Goal: Task Accomplishment & Management: Use online tool/utility

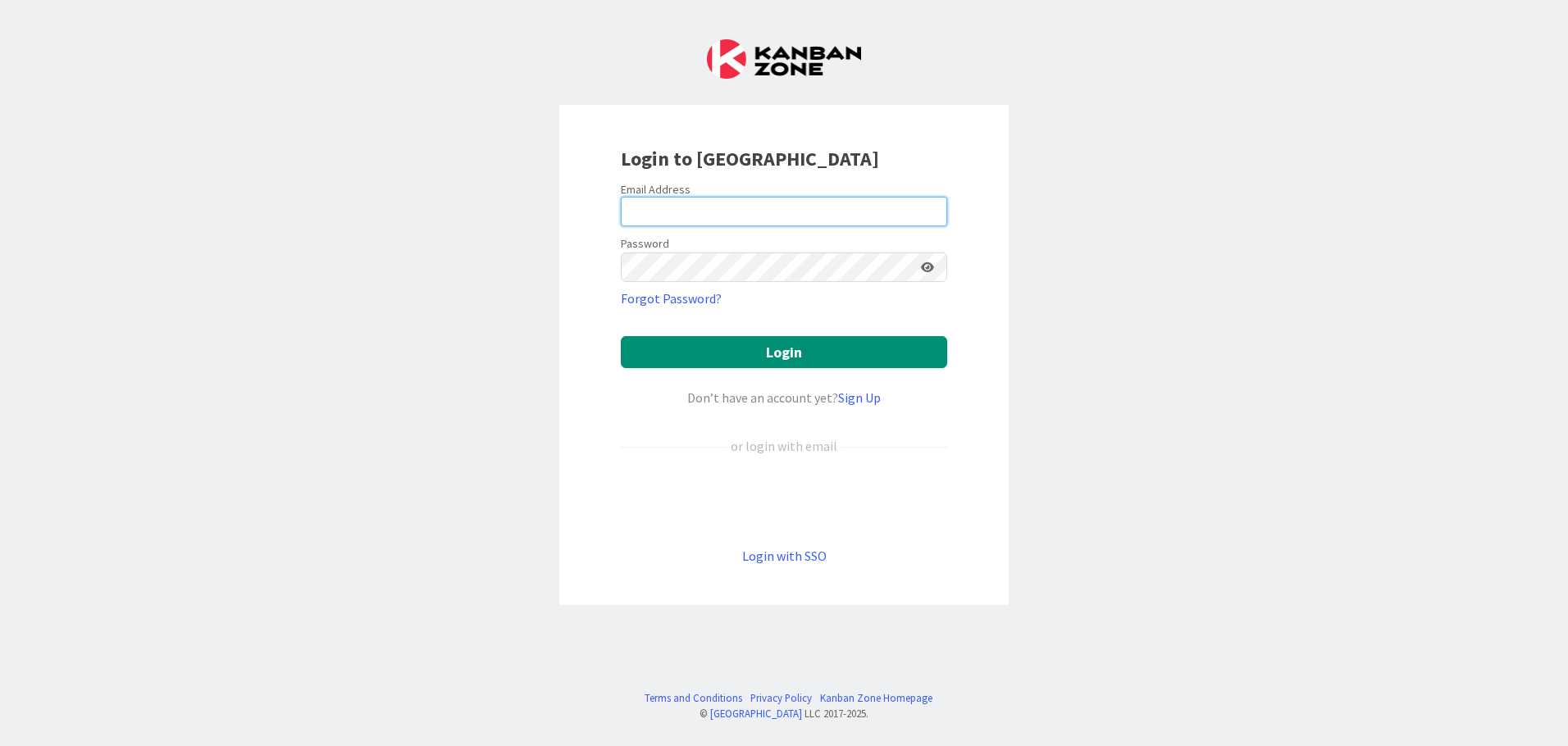
click at [716, 199] on input "email" at bounding box center [784, 211] width 327 height 30
type input "[EMAIL_ADDRESS][DOMAIN_NAME]"
click at [621, 336] on button "Login" at bounding box center [784, 352] width 327 height 32
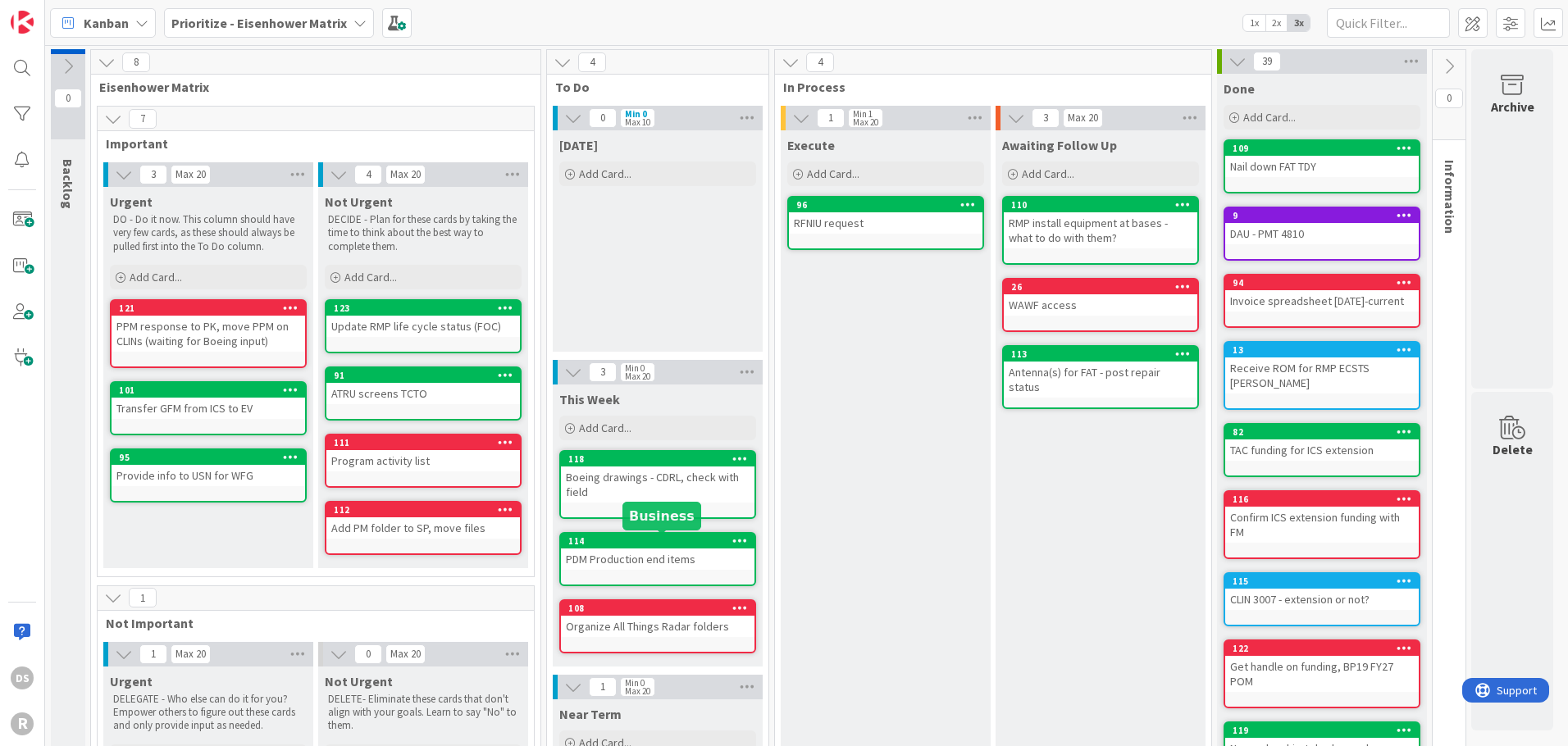
click at [637, 536] on div "114" at bounding box center [661, 541] width 186 height 11
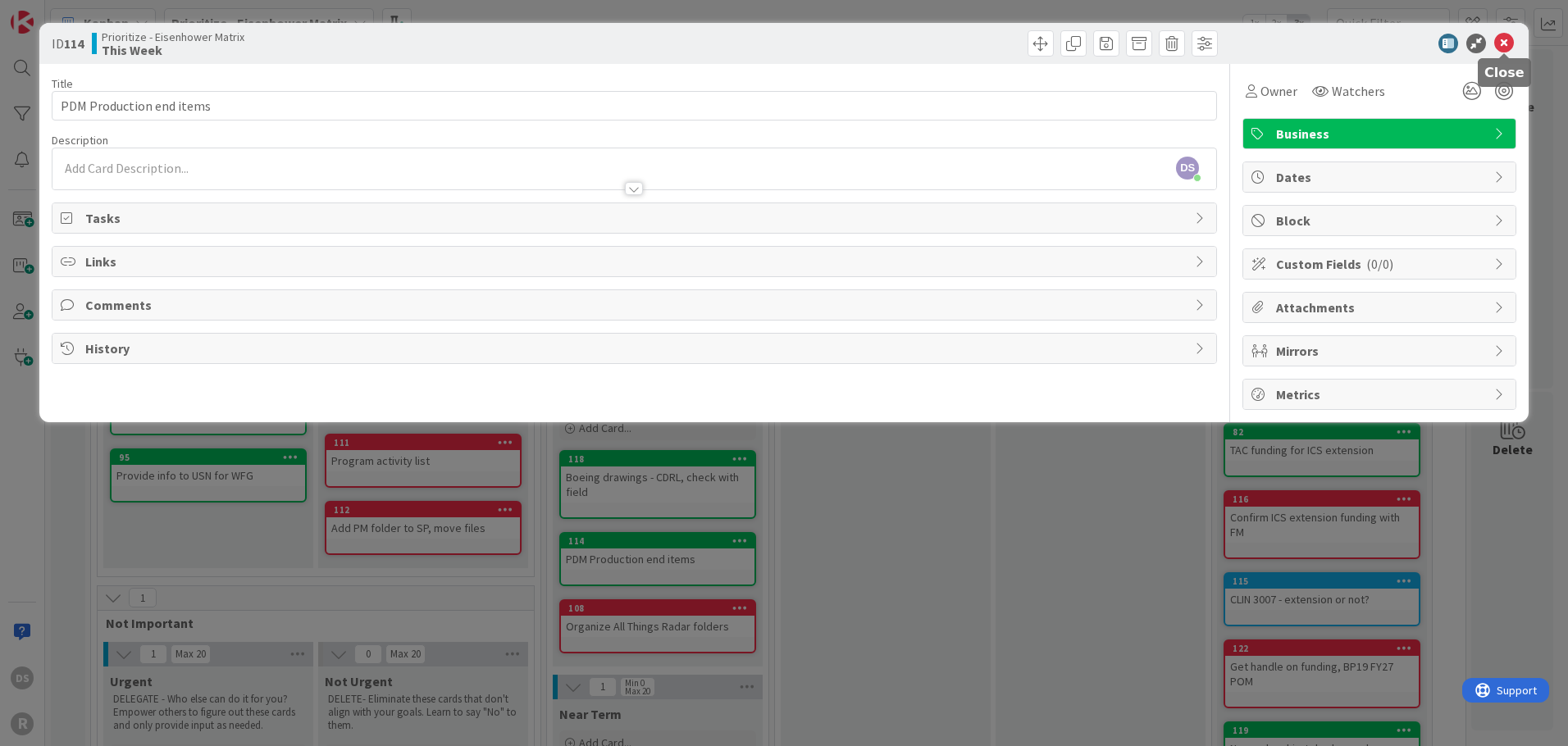
click at [1505, 44] on icon at bounding box center [1503, 43] width 20 height 20
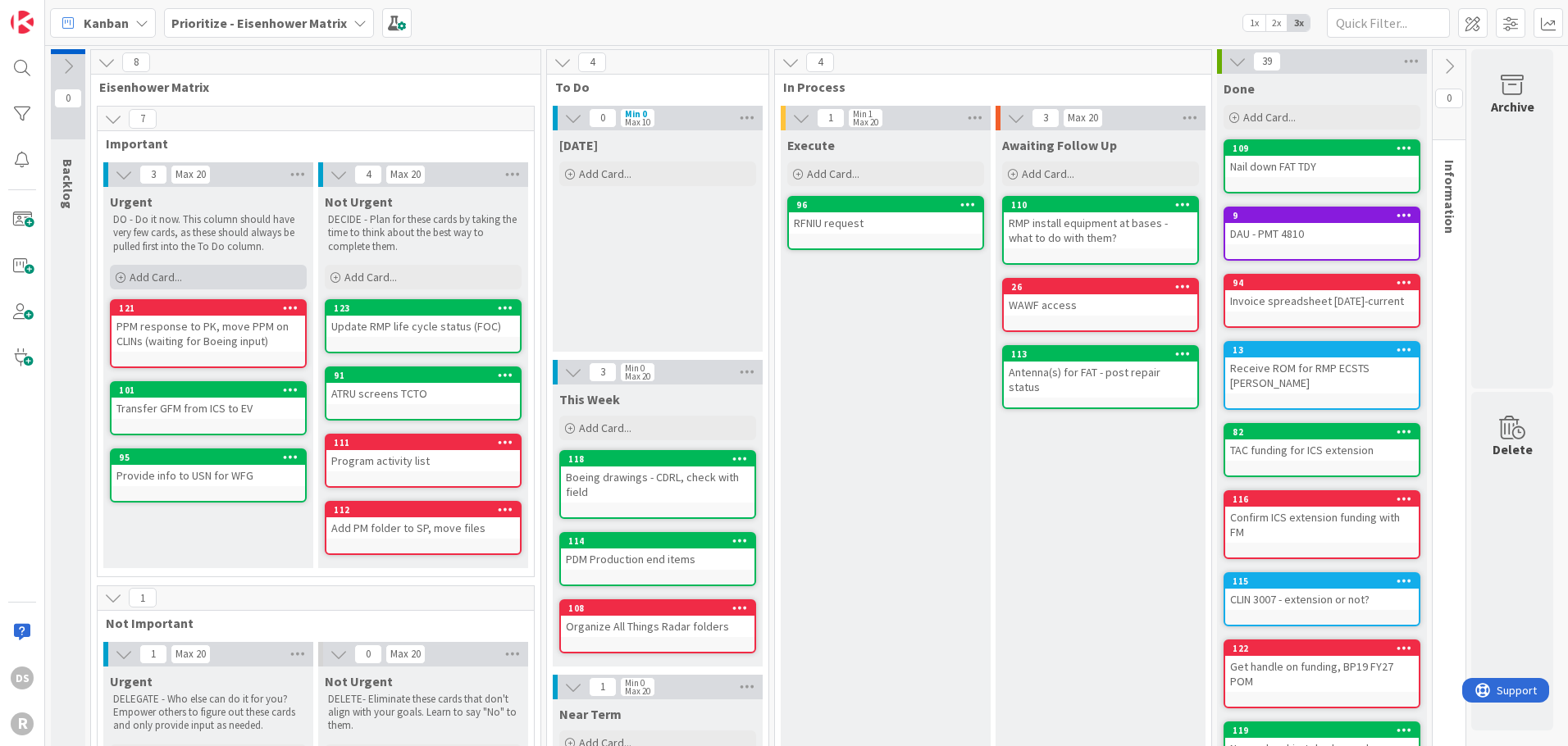
click at [177, 275] on span "Add Card..." at bounding box center [156, 276] width 53 height 14
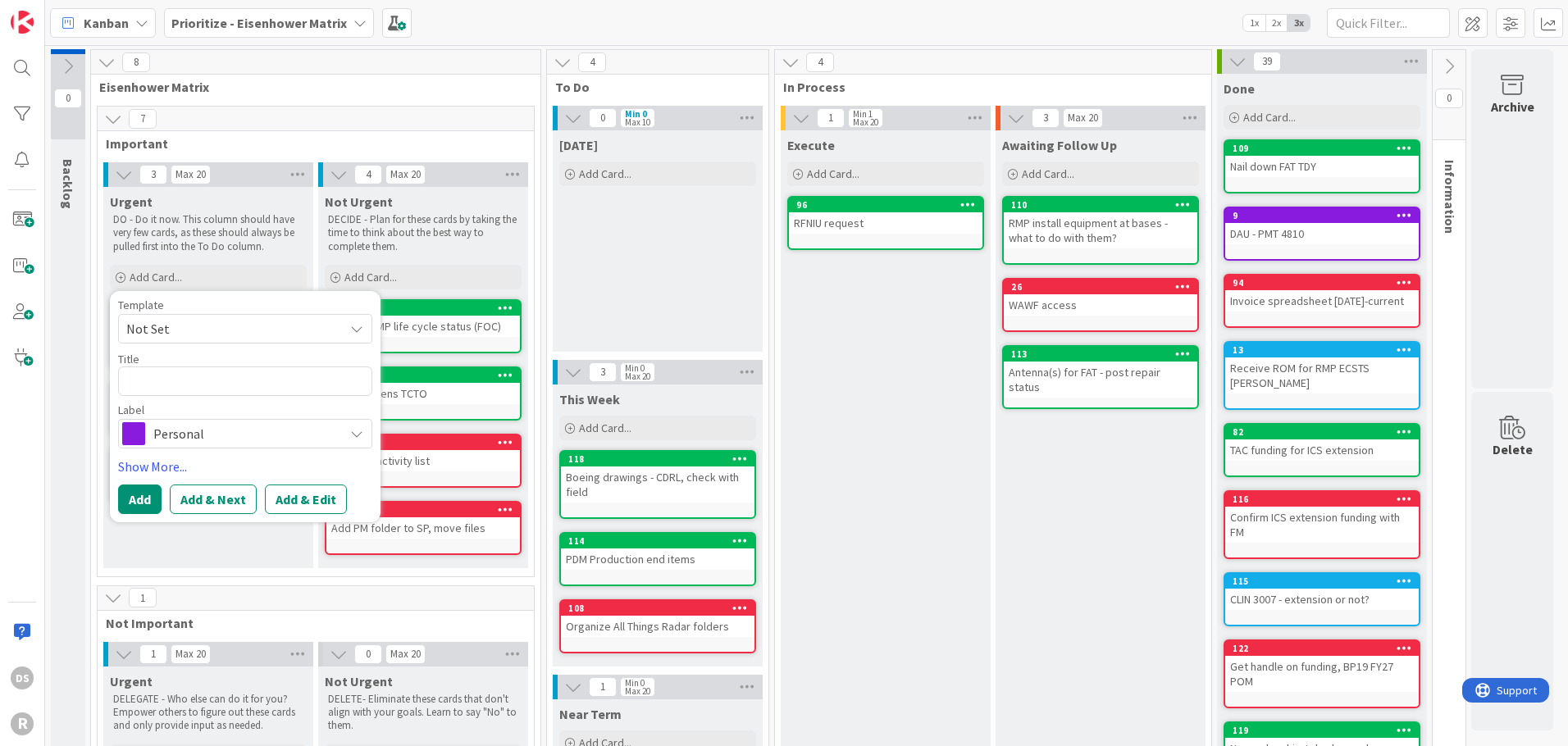
type textarea "x"
type textarea "m"
type textarea "x"
type textarea "me"
type textarea "x"
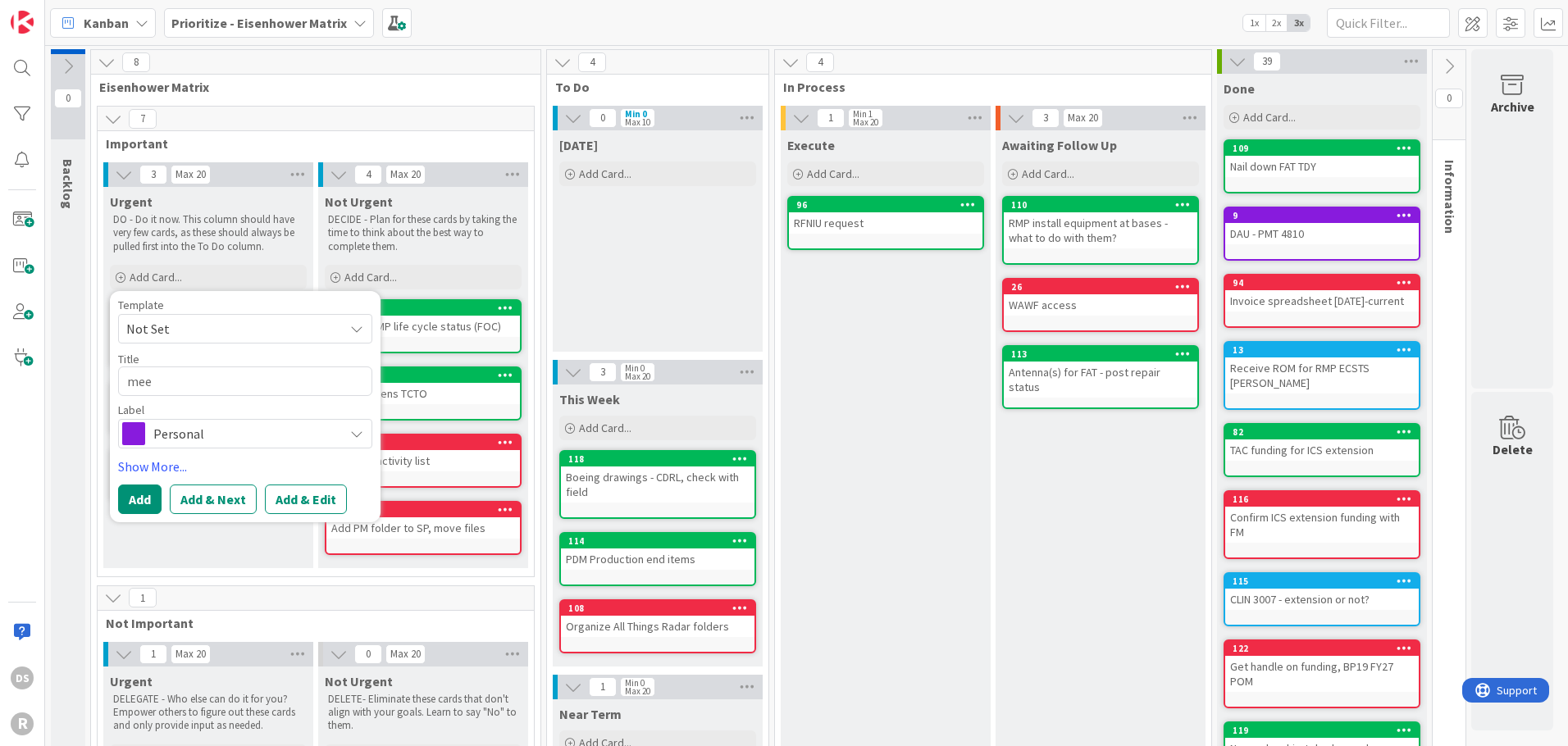
type textarea "meet"
type textarea "x"
type textarea "me"
type textarea "x"
type textarea "m"
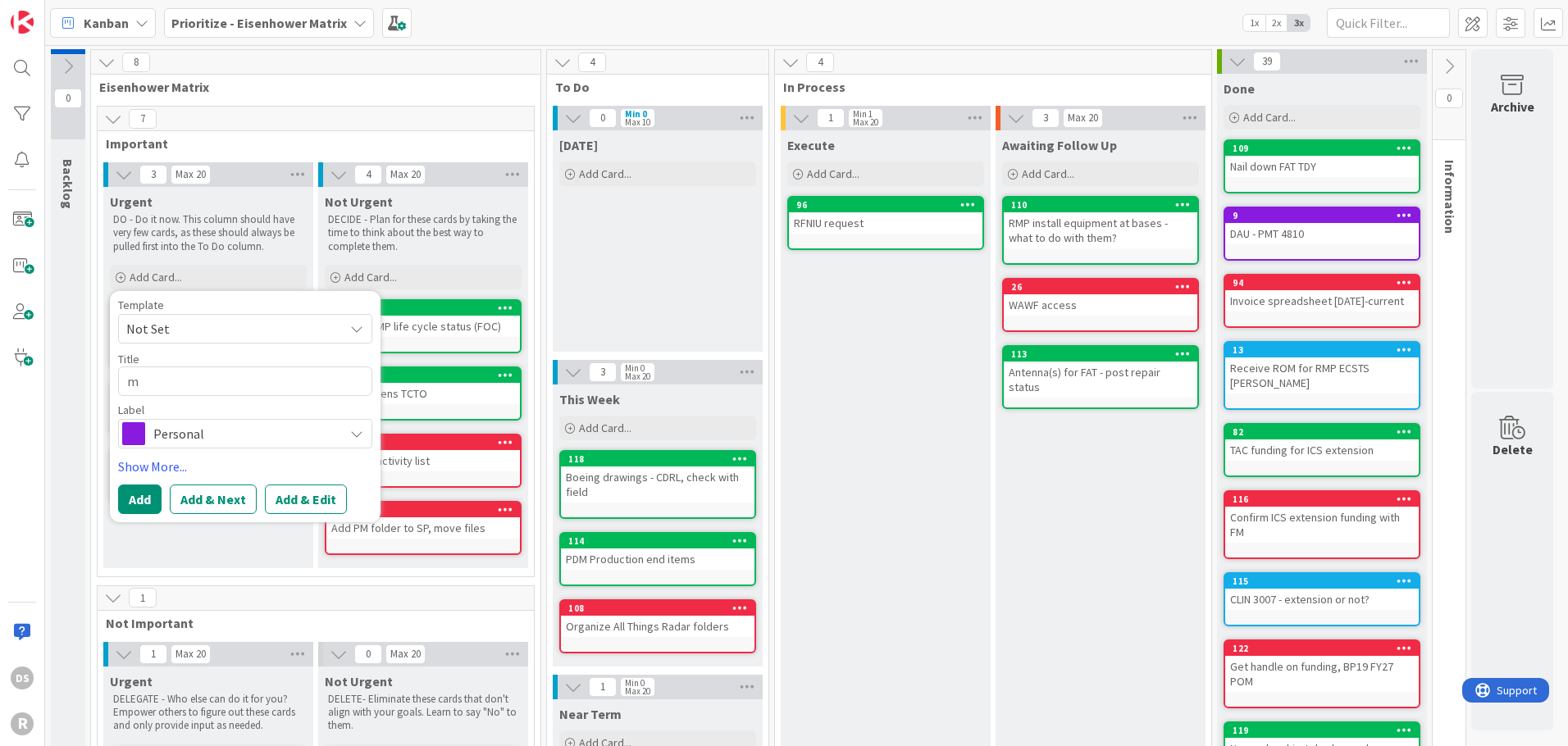
type textarea "x"
type textarea "M"
type textarea "x"
type textarea "Me"
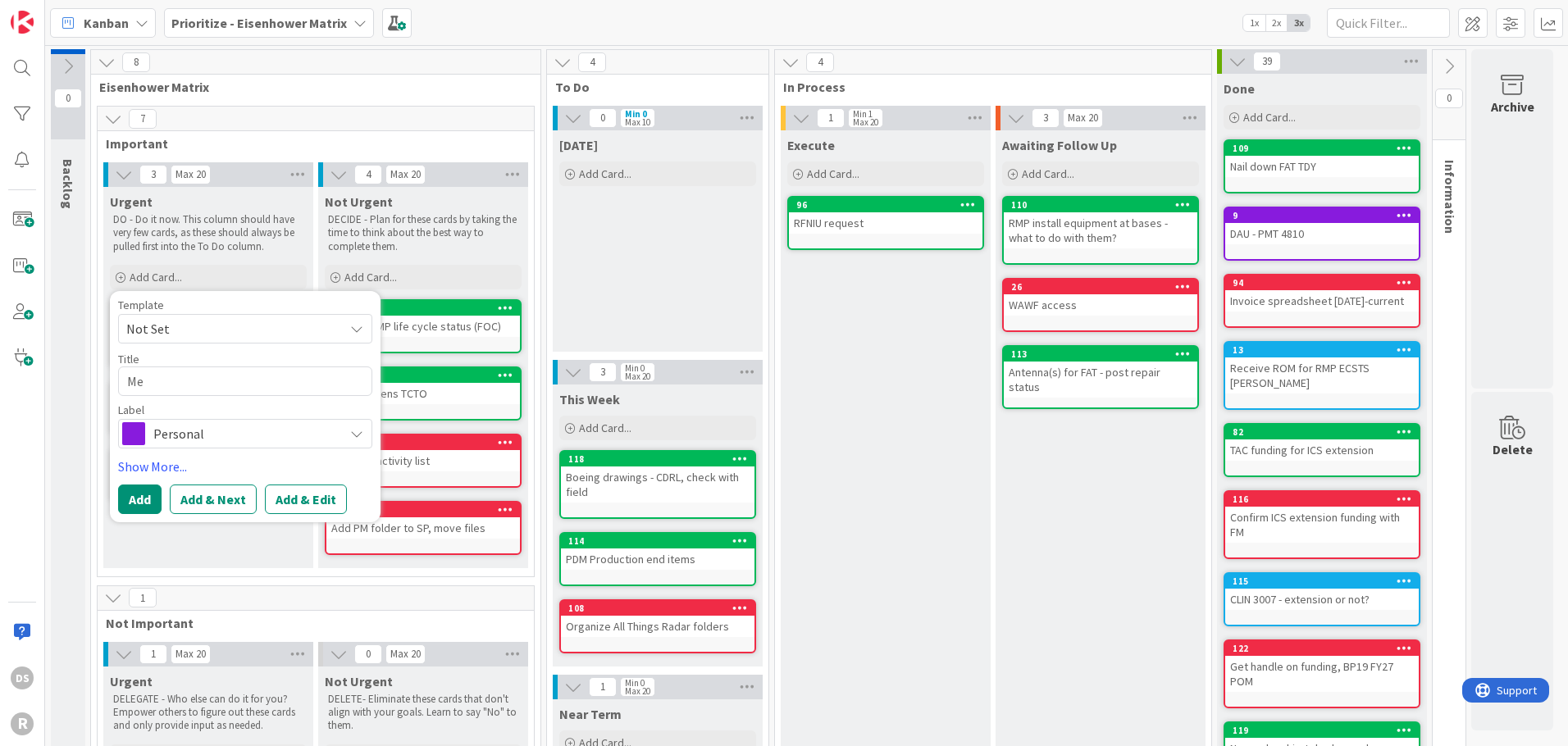
type textarea "x"
type textarea "Mee"
type textarea "x"
type textarea "Meet"
type textarea "x"
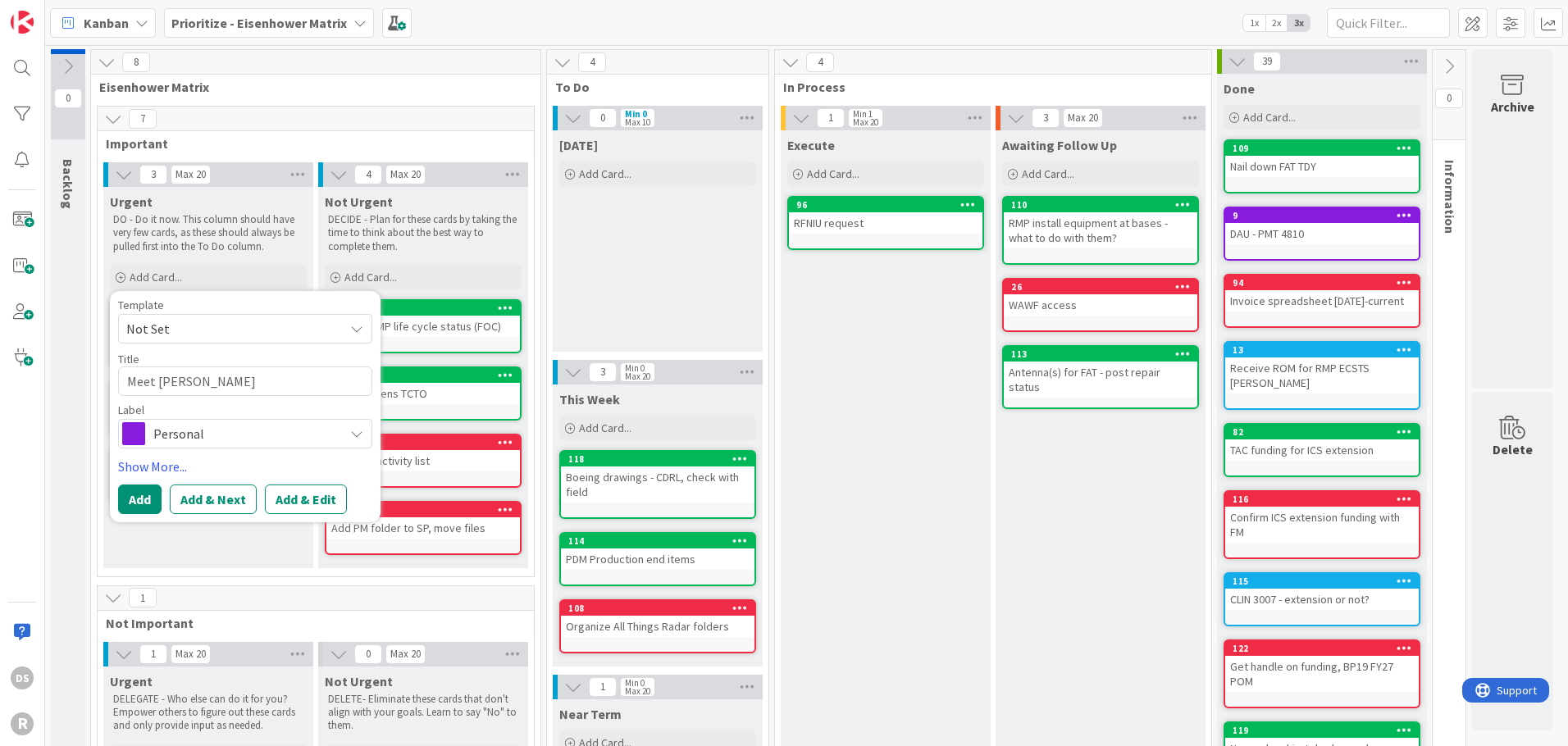
type textarea "Meet [PERSON_NAME]"
type textarea "x"
type textarea "Meet with"
type textarea "x"
type textarea "Meet with D"
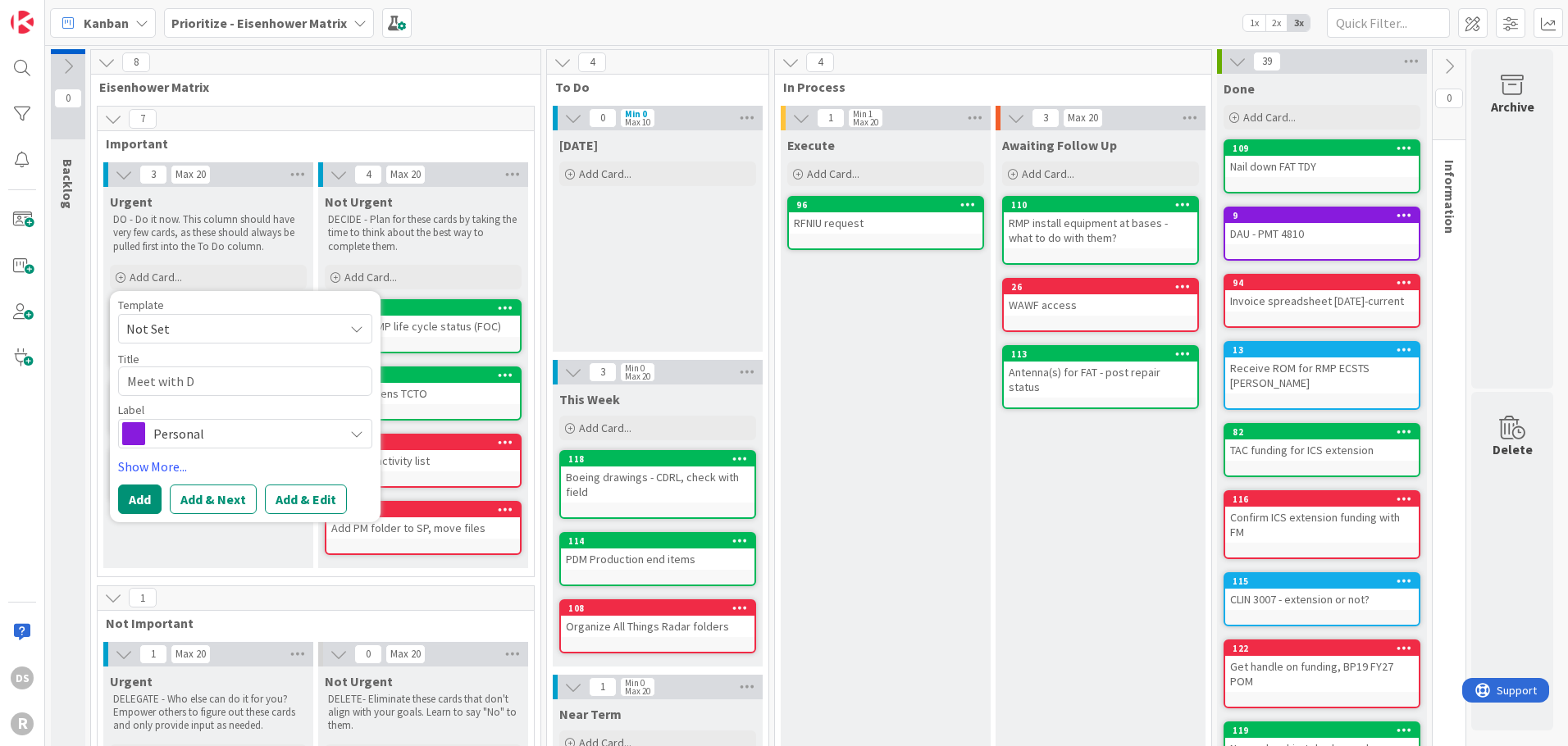
type textarea "x"
type textarea "Meet with [PERSON_NAME]"
type textarea "x"
type textarea "Meet with [PERSON_NAME]"
type textarea "x"
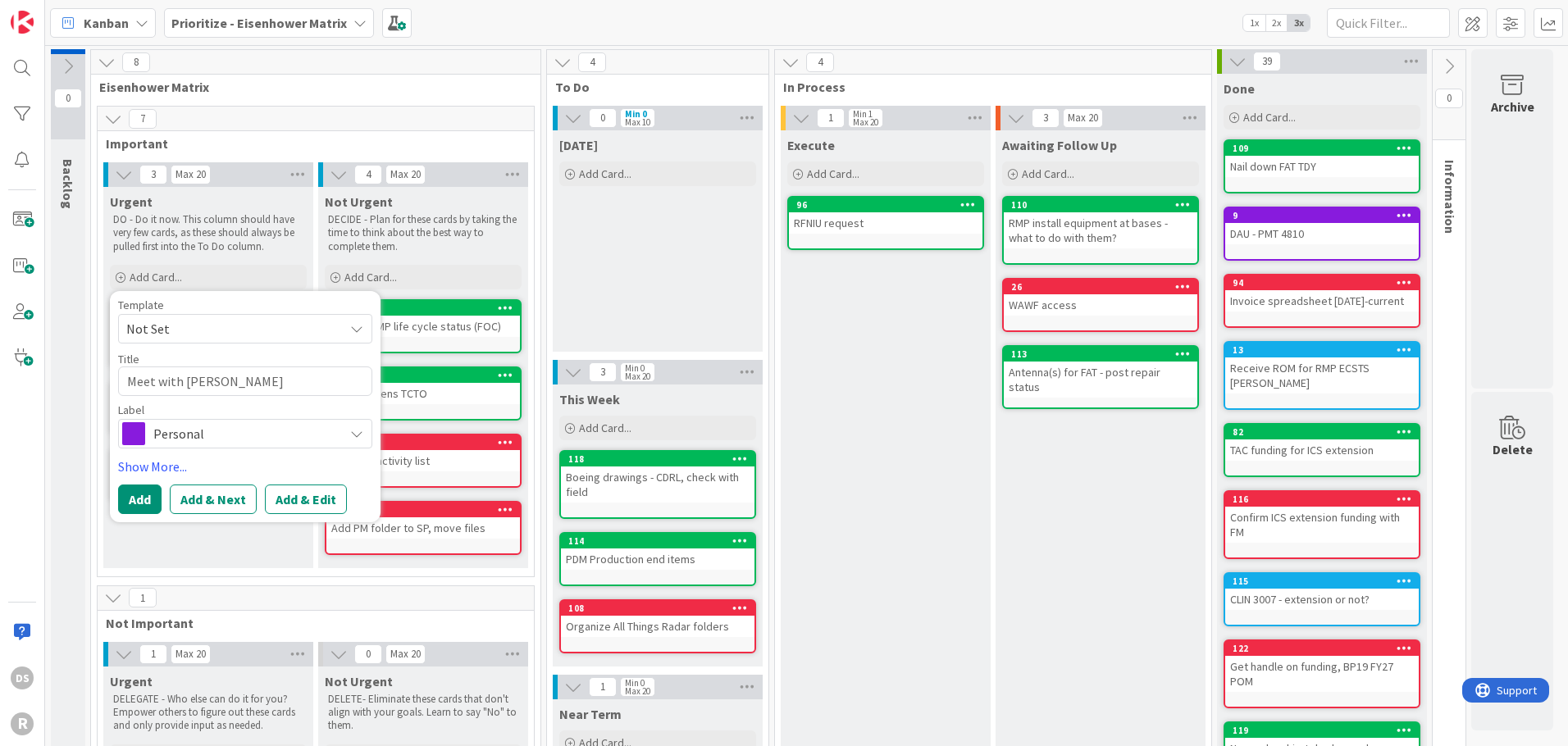
type textarea "Meet with [PERSON_NAME]"
type textarea "x"
type textarea "Meet with [PERSON_NAME]"
type textarea "x"
type textarea "Meet with [PERSON_NAME]"
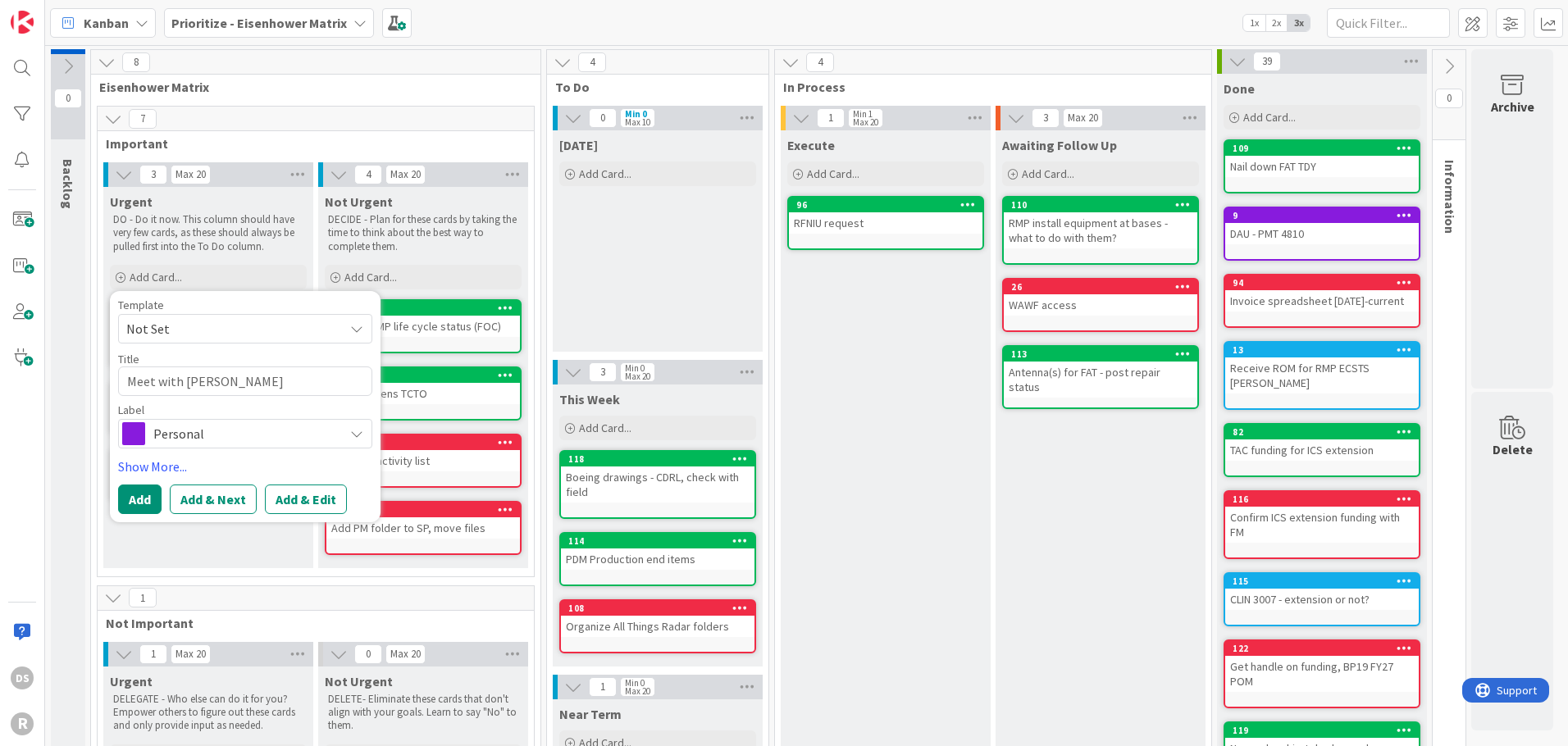
click at [174, 422] on div "Personal" at bounding box center [245, 433] width 254 height 30
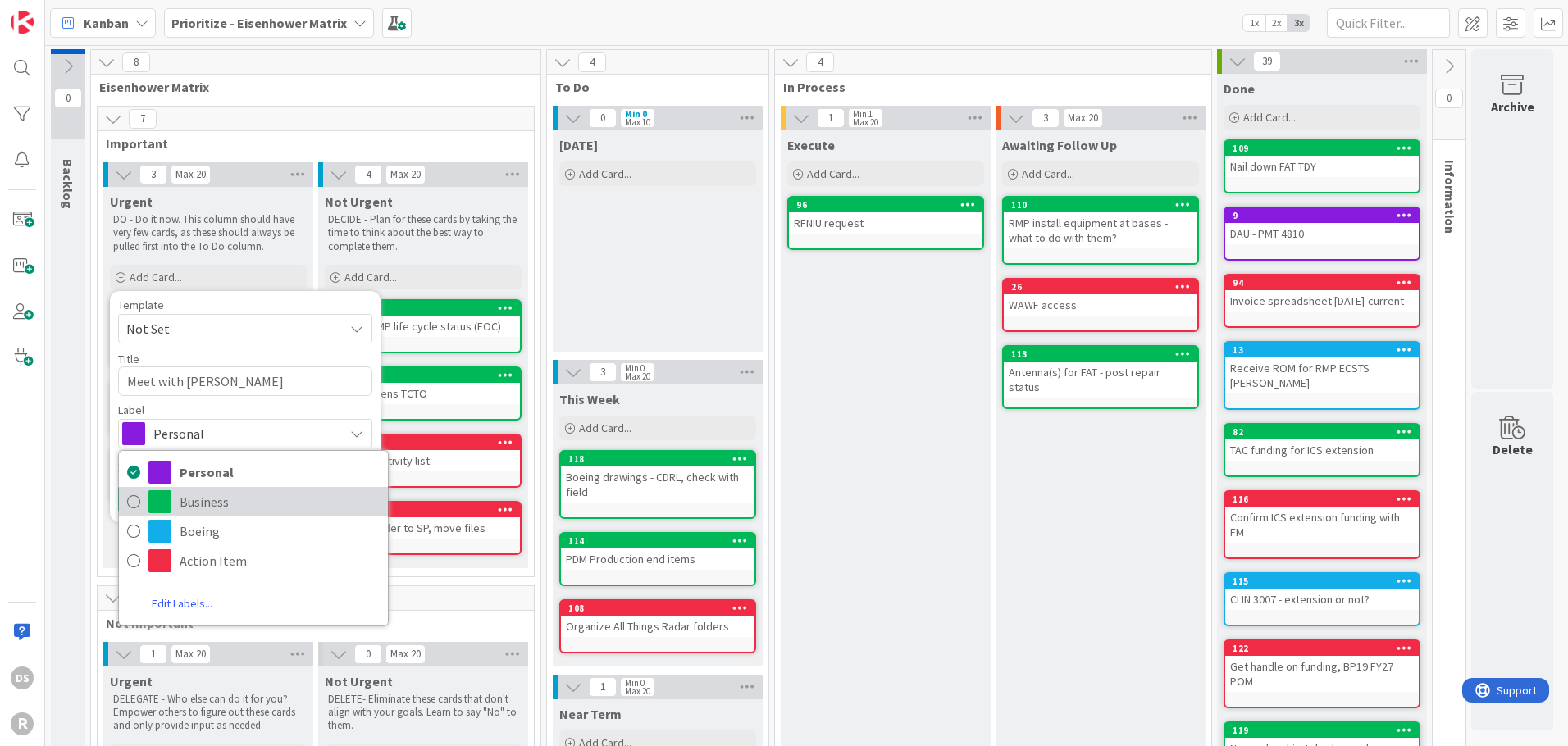
click at [174, 503] on link "Business" at bounding box center [252, 501] width 269 height 30
type textarea "x"
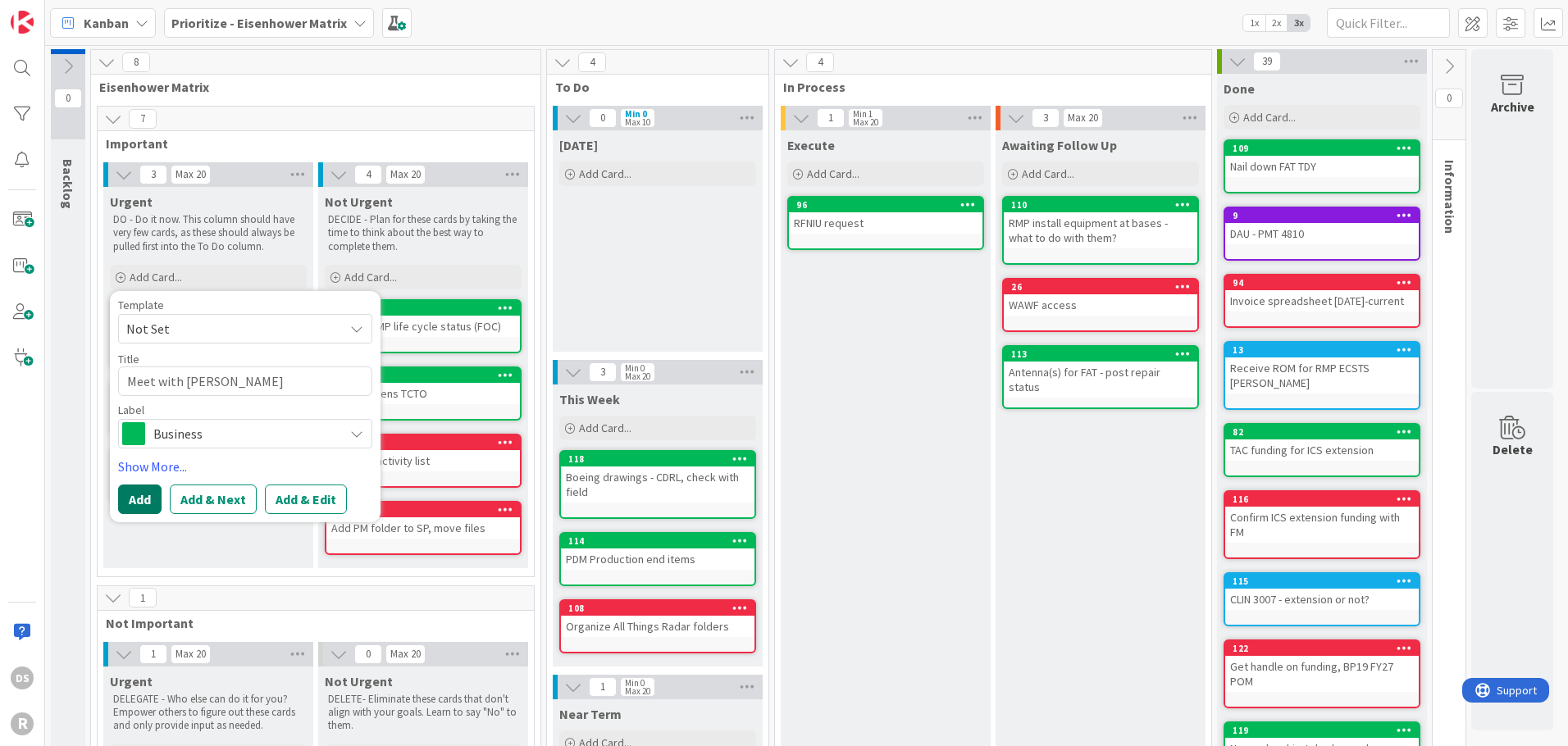
click at [126, 497] on button "Add" at bounding box center [139, 499] width 43 height 30
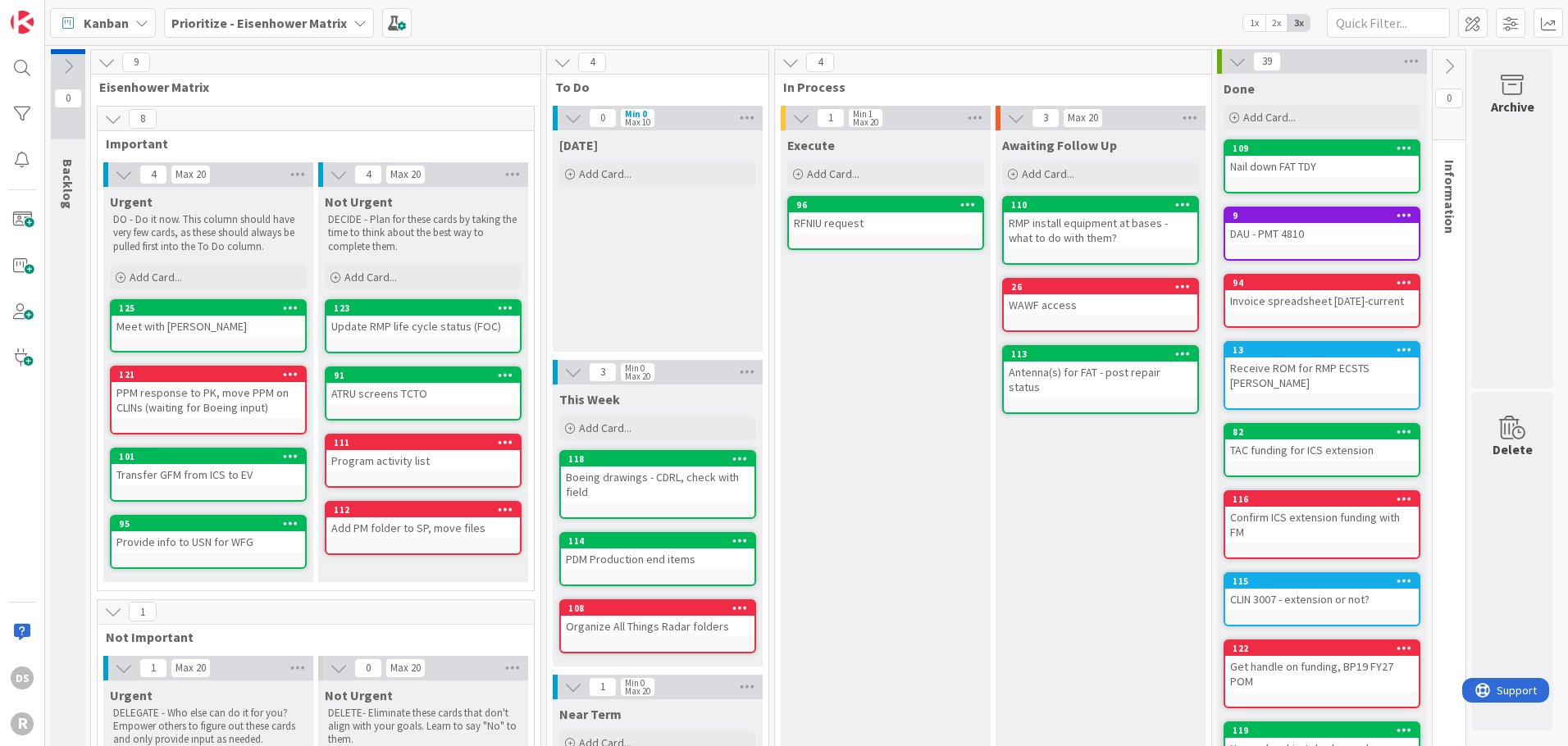
click at [19, 427] on div "DS R" at bounding box center [22, 373] width 45 height 746
